Goal: Task Accomplishment & Management: Manage account settings

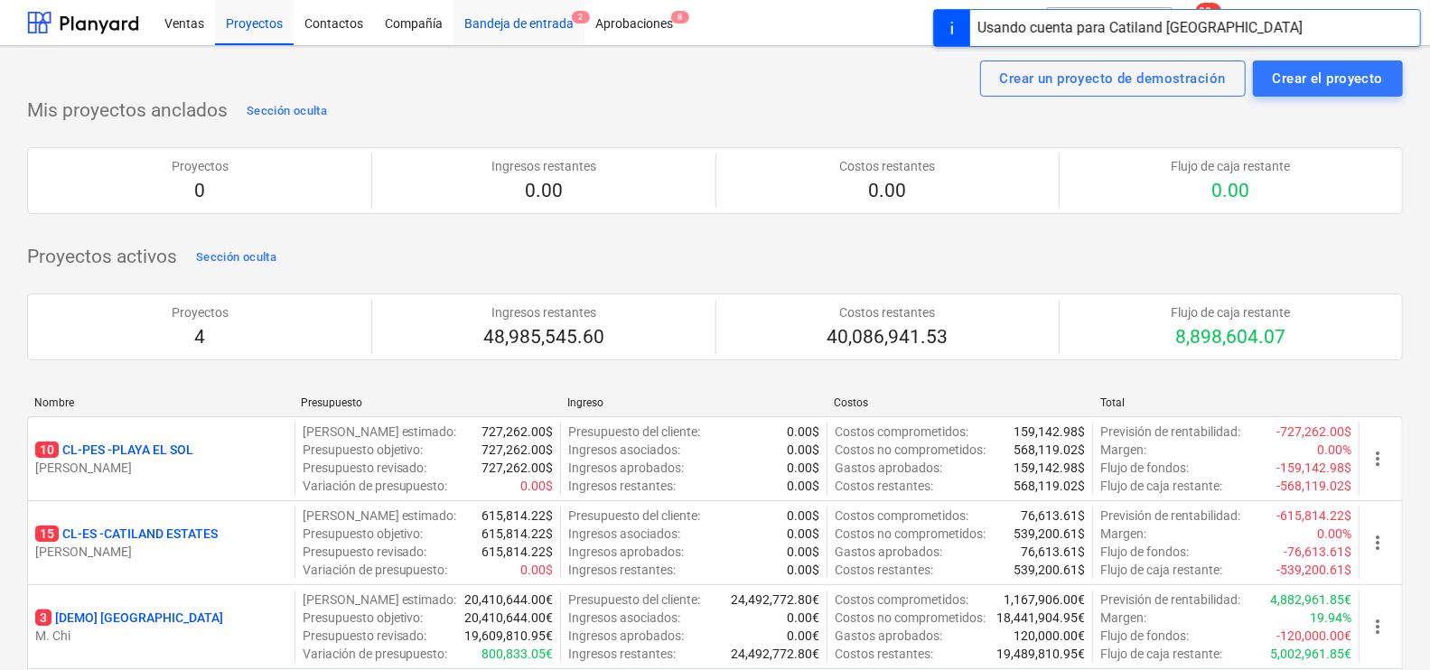
drag, startPoint x: 582, startPoint y: 0, endPoint x: 551, endPoint y: 9, distance: 32.0
click at [584, 0] on div "Aprobaciones 8" at bounding box center [633, 22] width 99 height 46
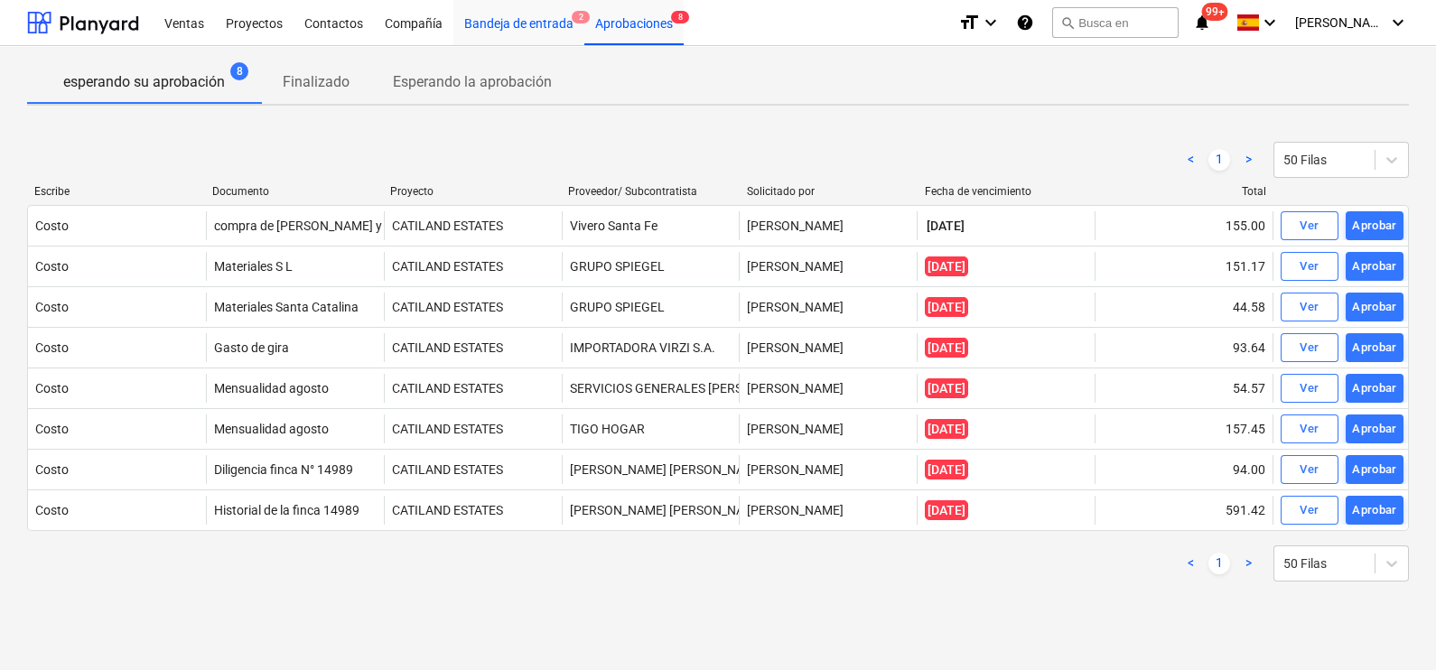
click at [561, 14] on div "Bandeja de entrada 2" at bounding box center [518, 22] width 131 height 46
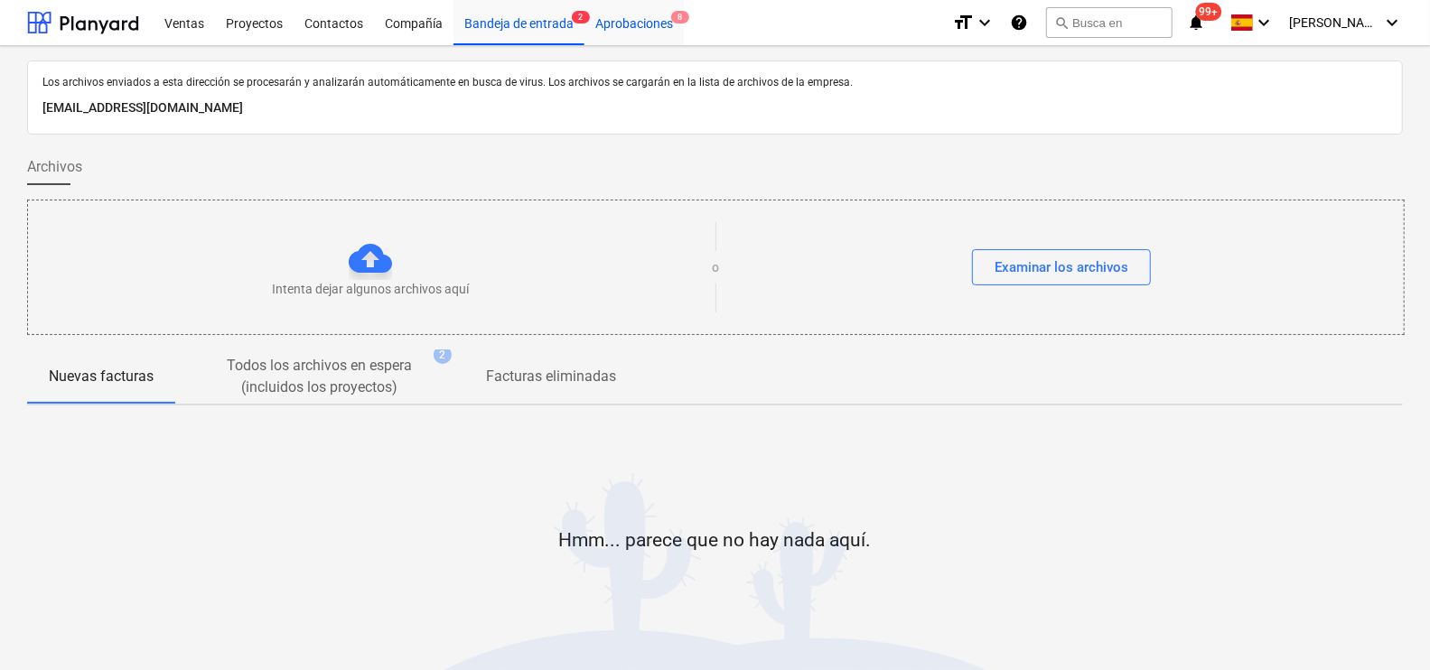
click at [658, 32] on div "Aprobaciones 8" at bounding box center [633, 22] width 99 height 46
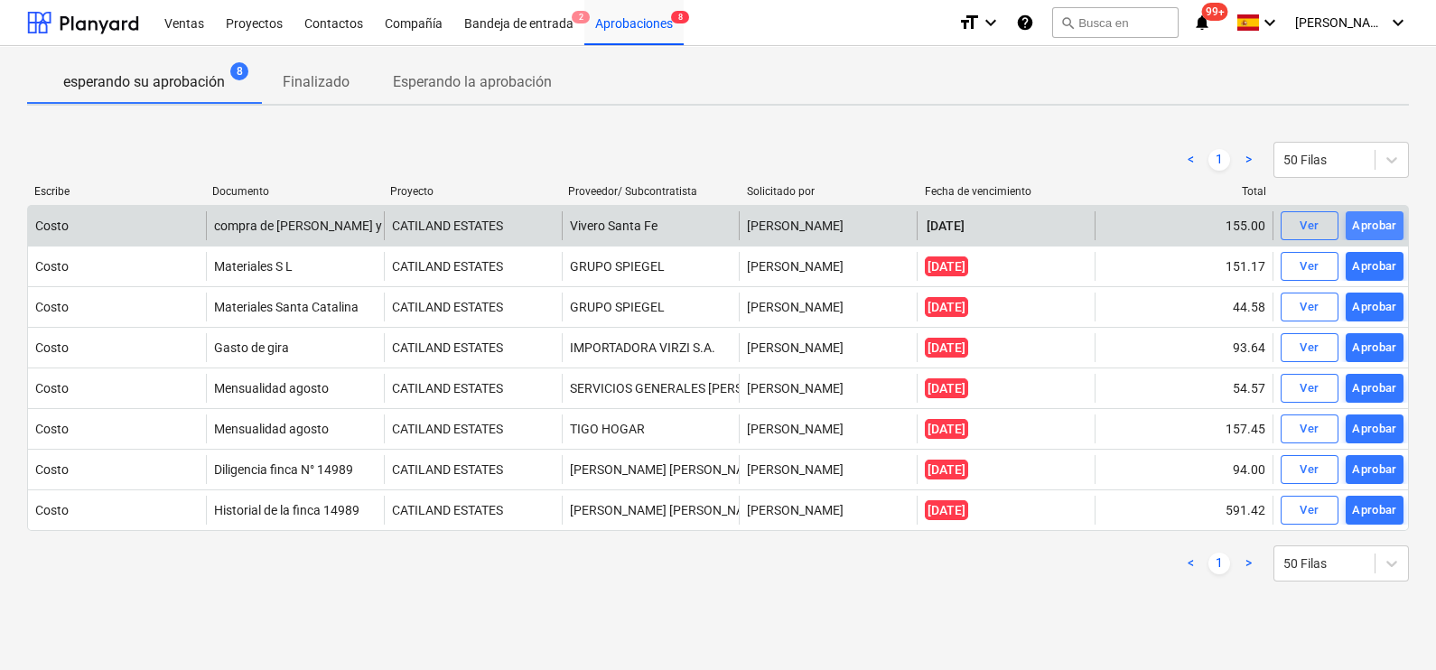
click at [1397, 220] on button "Aprobar" at bounding box center [1375, 225] width 58 height 29
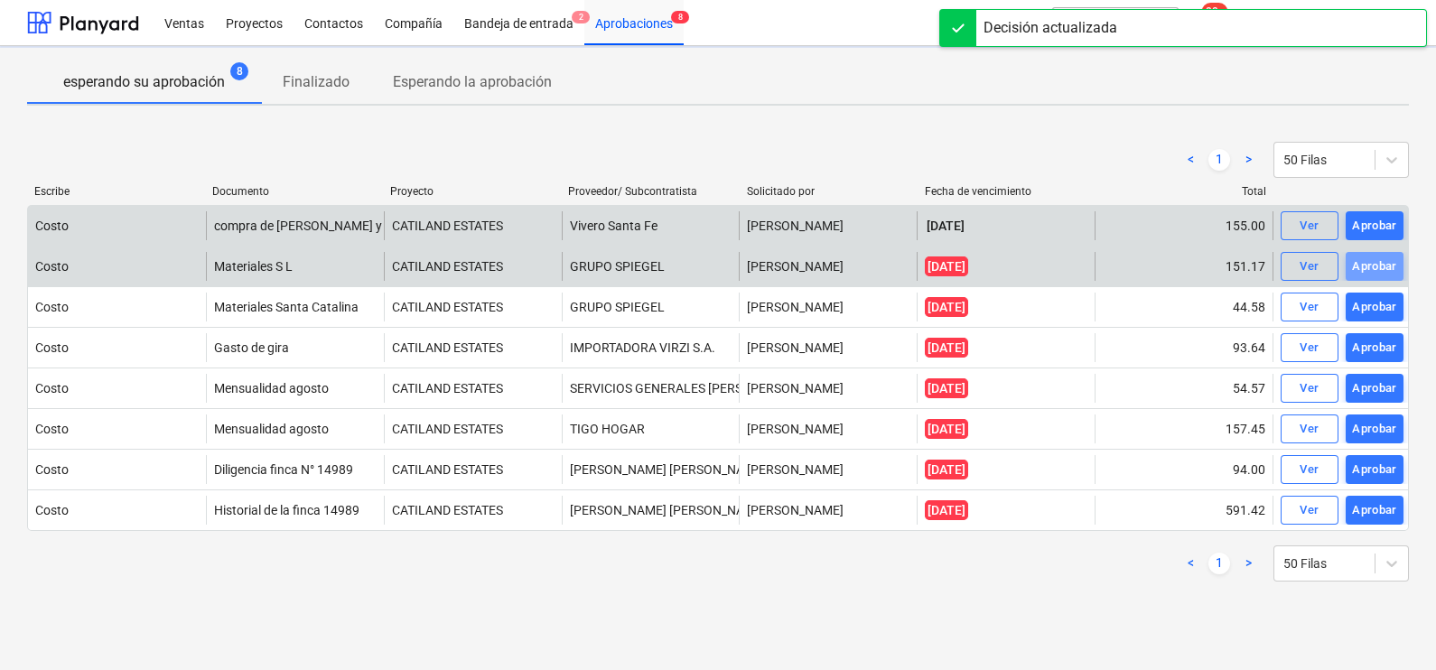
click at [1382, 263] on div "Aprobar" at bounding box center [1374, 267] width 45 height 21
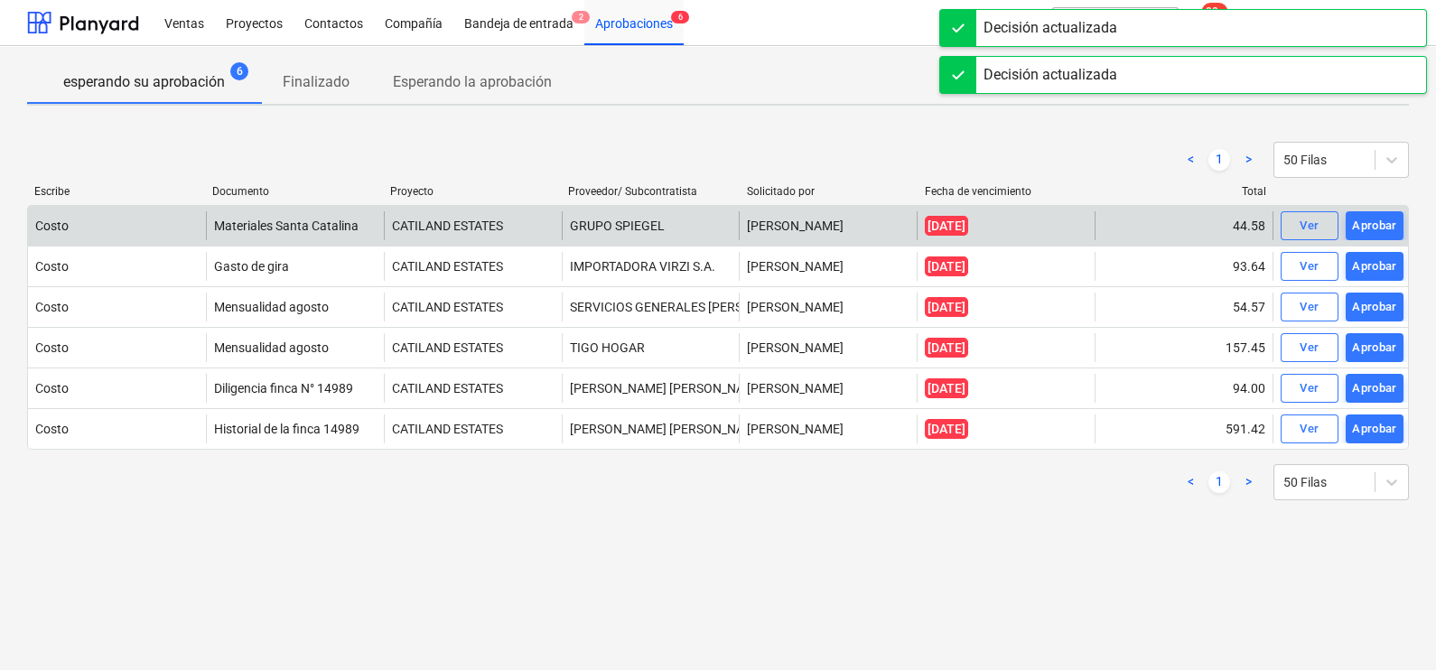
click at [1378, 306] on div "Aprobar" at bounding box center [1374, 307] width 45 height 21
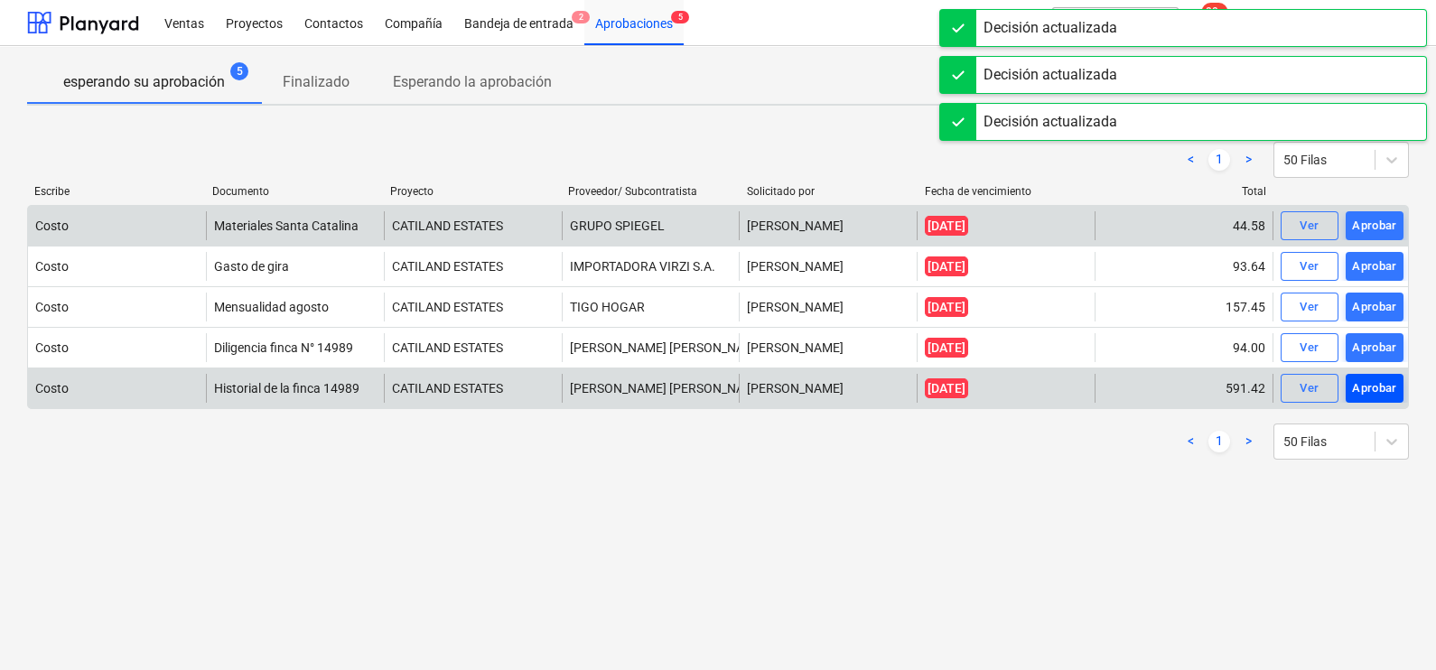
click at [1380, 384] on div "Aprobar" at bounding box center [1374, 388] width 45 height 21
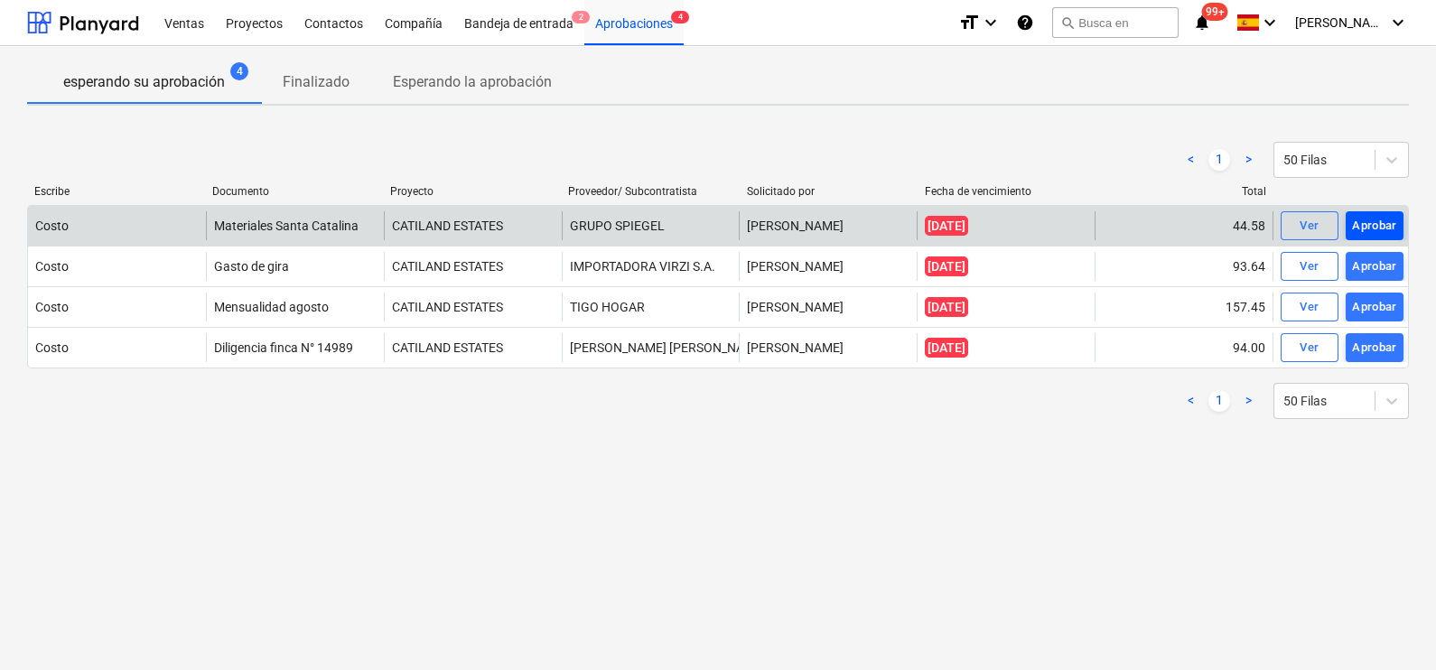
click at [1376, 230] on div "Aprobar" at bounding box center [1374, 226] width 45 height 21
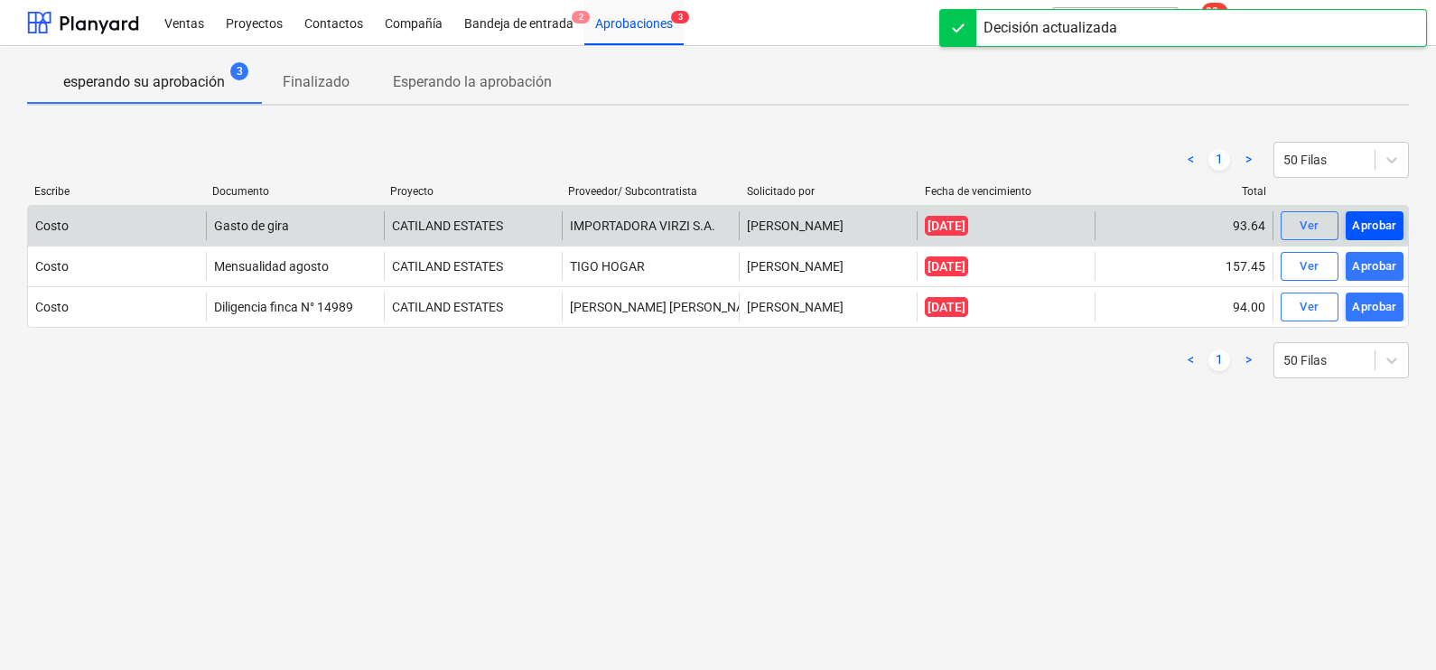
click at [1368, 225] on div "Aprobar" at bounding box center [1374, 226] width 45 height 21
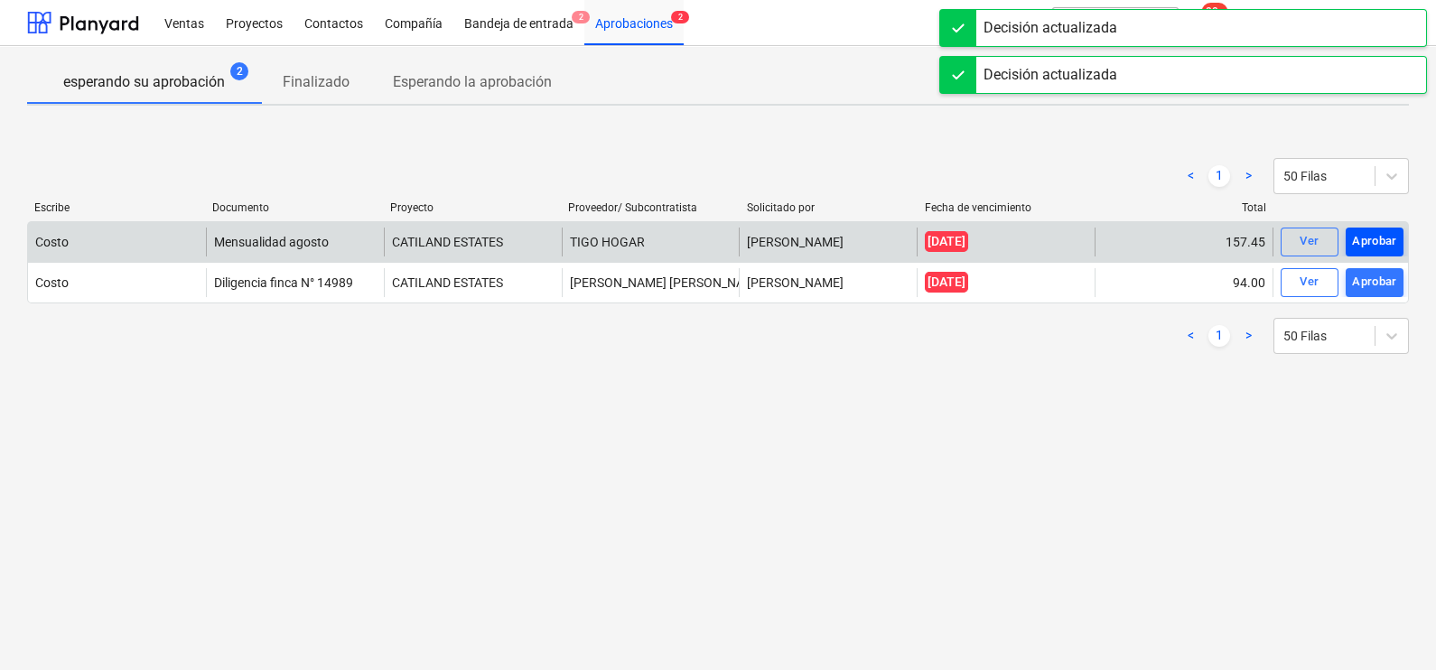
click at [1374, 240] on div "Aprobar" at bounding box center [1374, 241] width 45 height 21
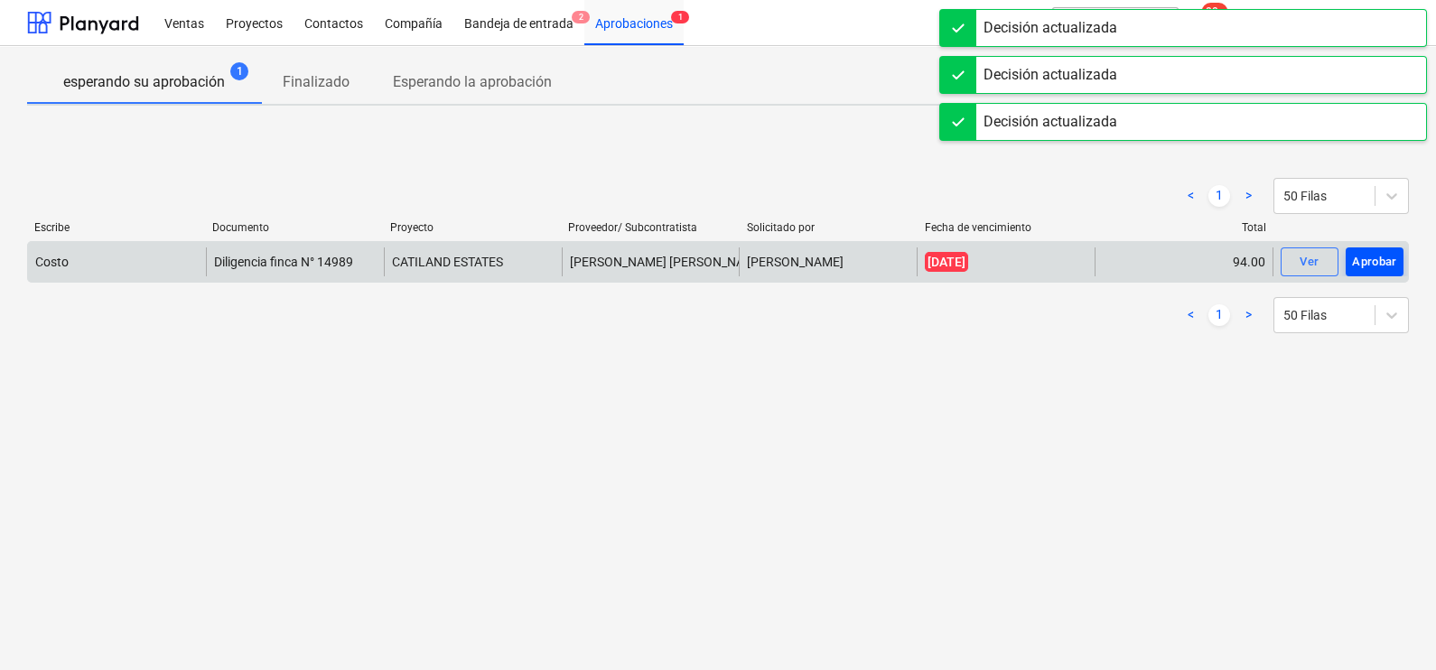
click at [1377, 253] on div "Aprobar" at bounding box center [1374, 262] width 45 height 21
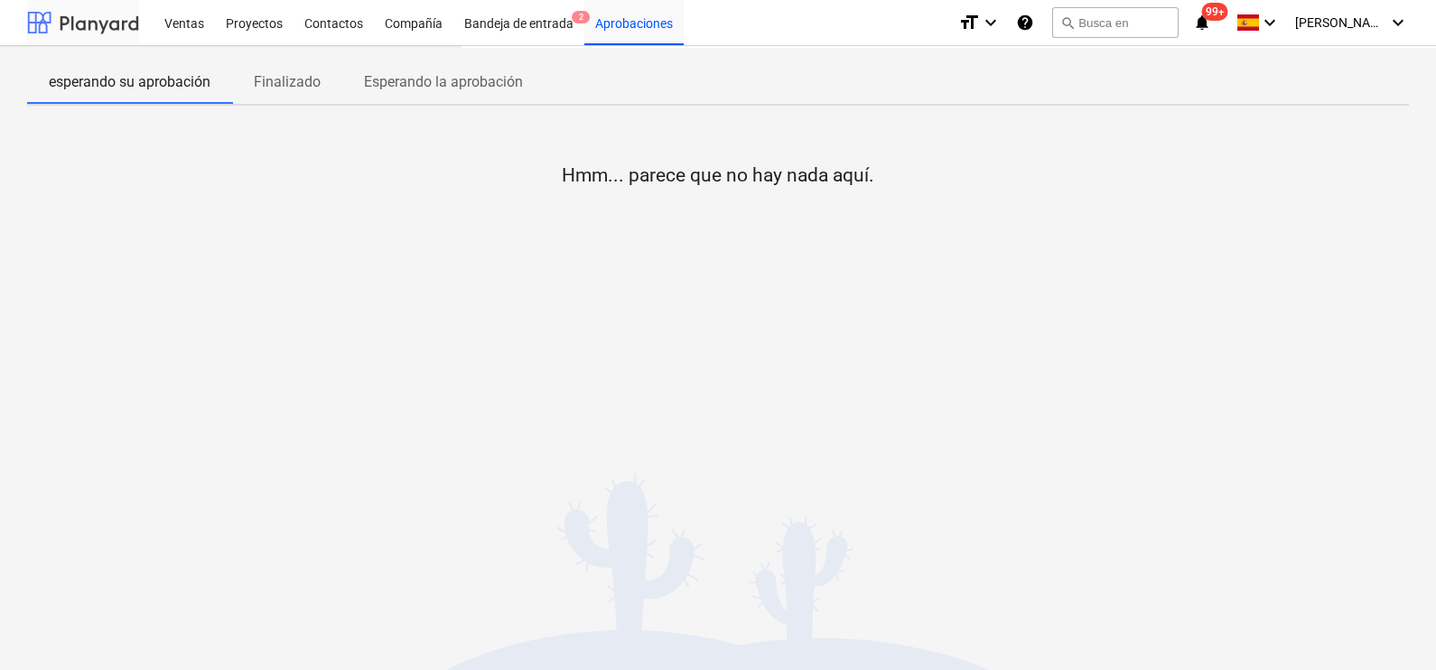
click at [107, 27] on div at bounding box center [83, 22] width 112 height 45
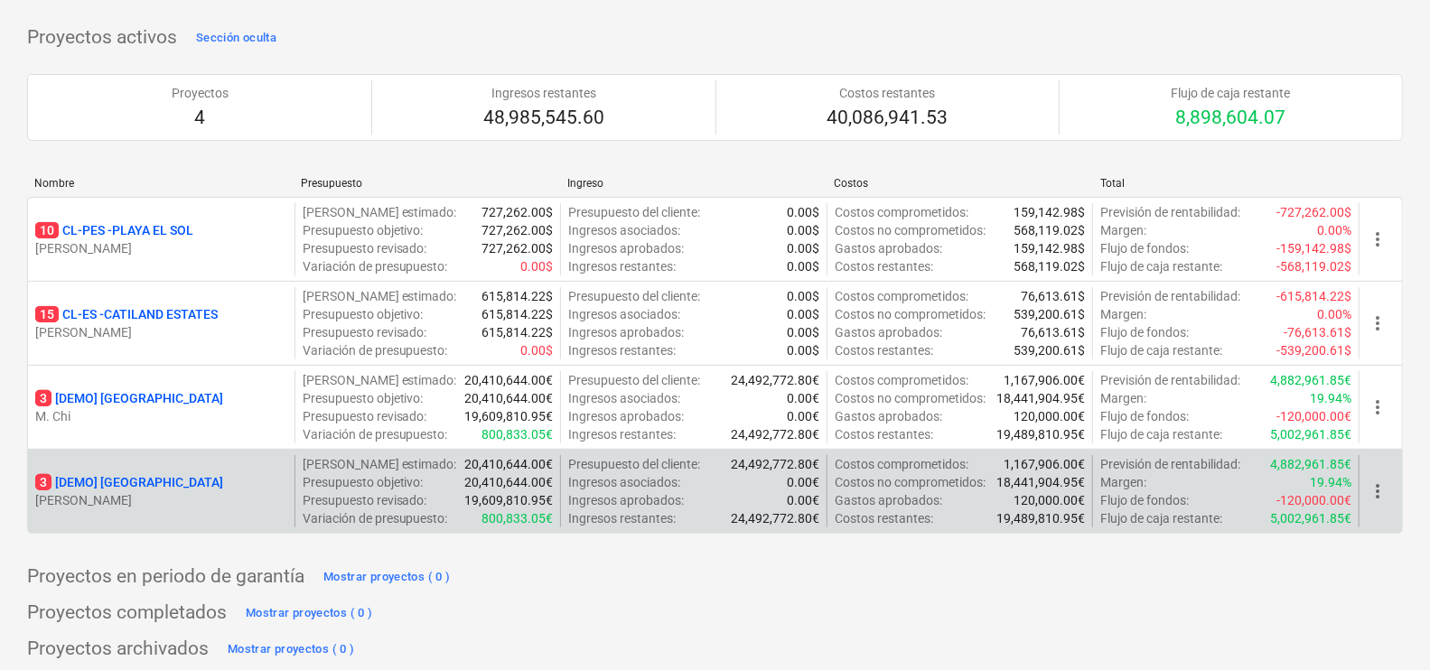
scroll to position [225, 0]
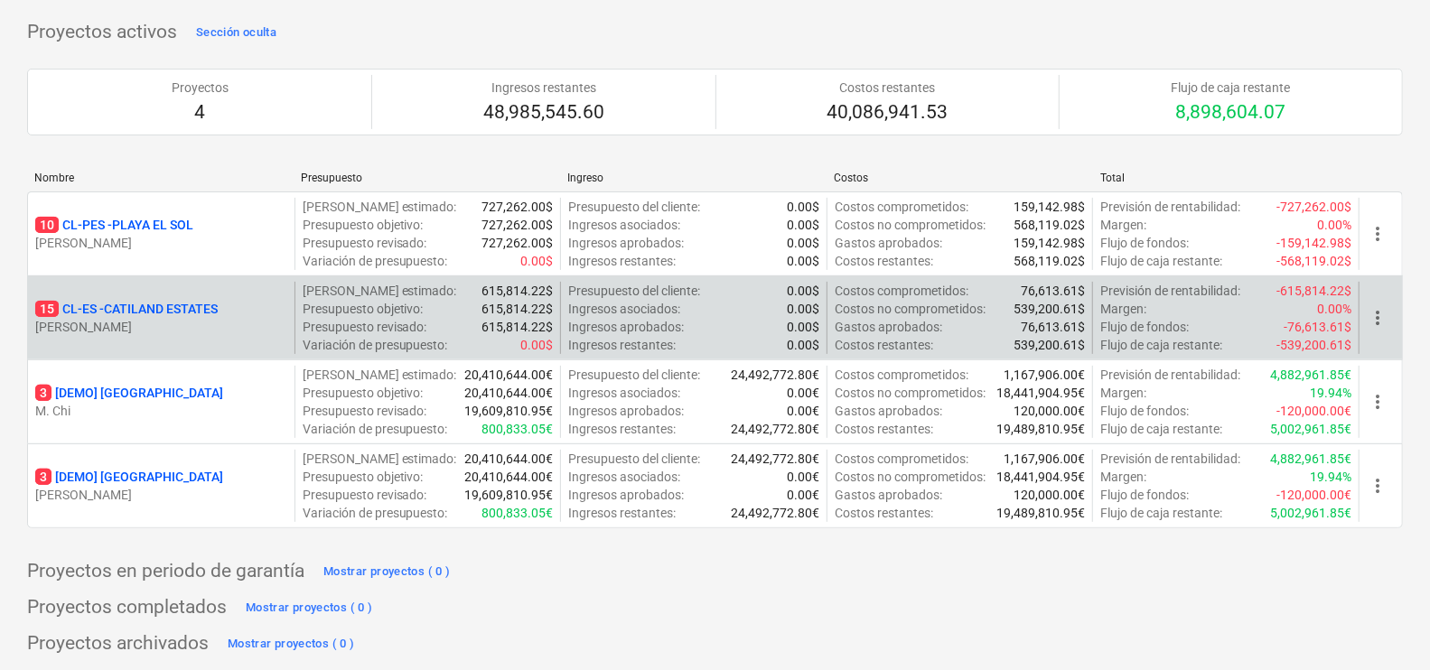
click at [115, 307] on p "15 CL-ES - CATILAND ESTATES" at bounding box center [126, 309] width 182 height 18
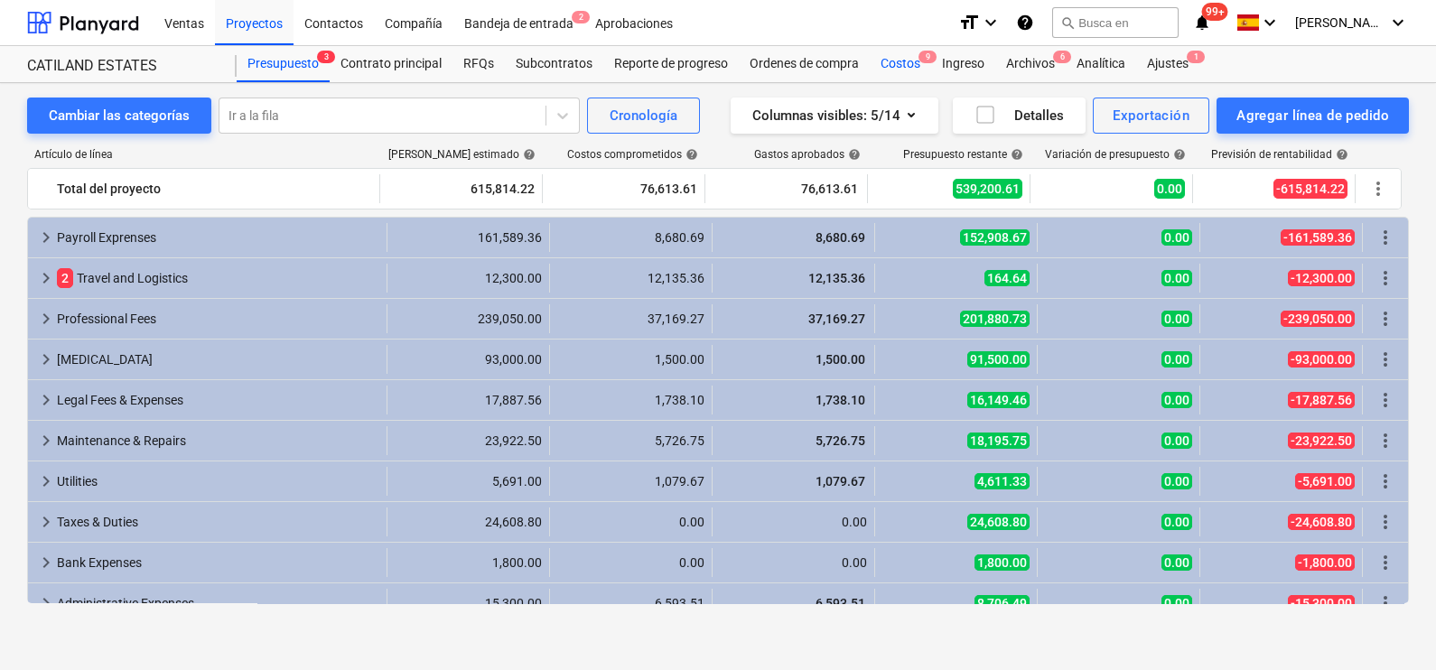
click at [928, 53] on span "9" at bounding box center [928, 57] width 18 height 13
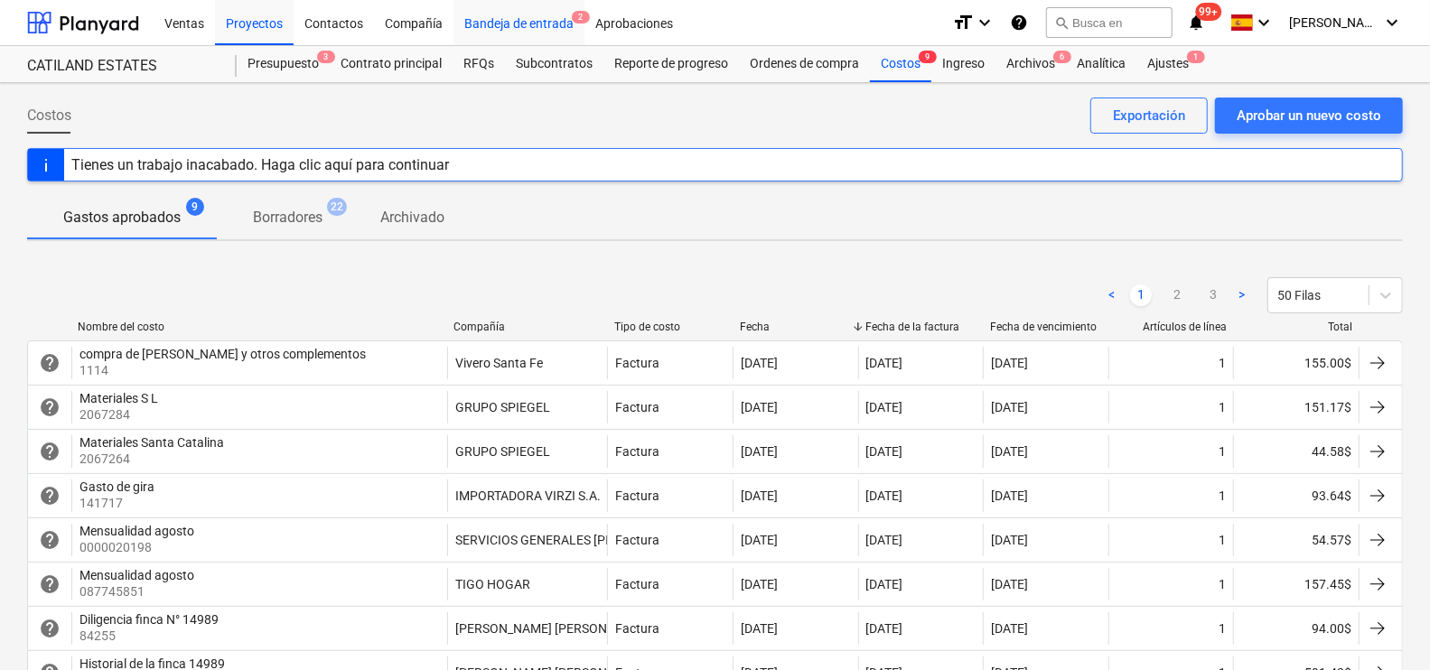
click at [518, 30] on div "Bandeja de entrada 2" at bounding box center [518, 22] width 131 height 46
